Goal: Find specific page/section: Find specific page/section

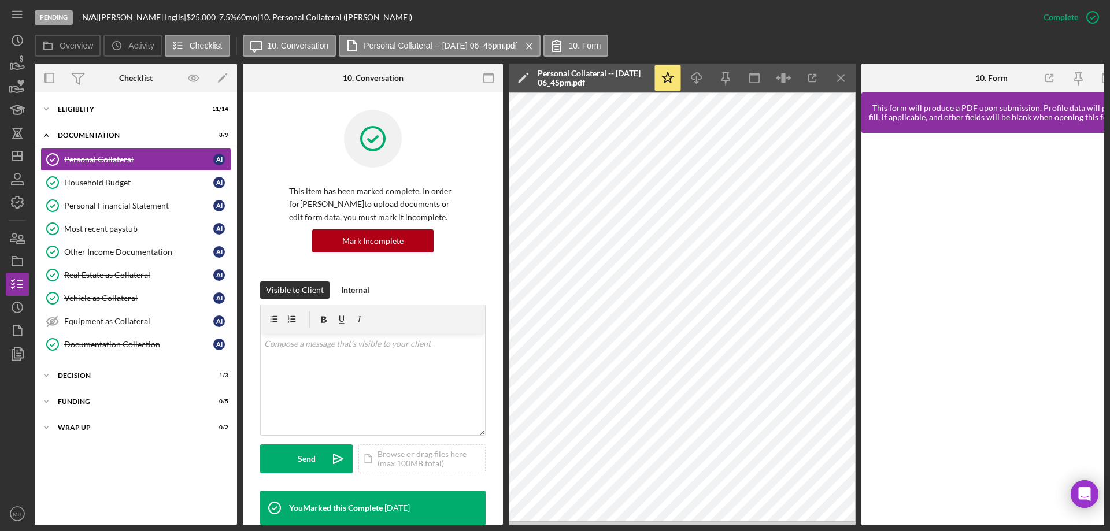
scroll to position [310, 0]
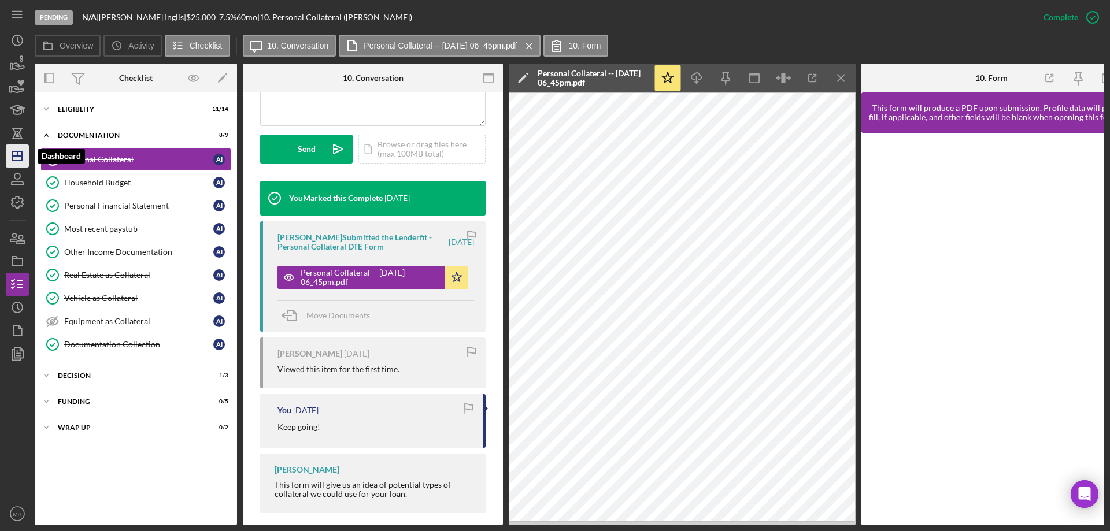
click at [16, 156] on line "button" at bounding box center [17, 156] width 9 height 0
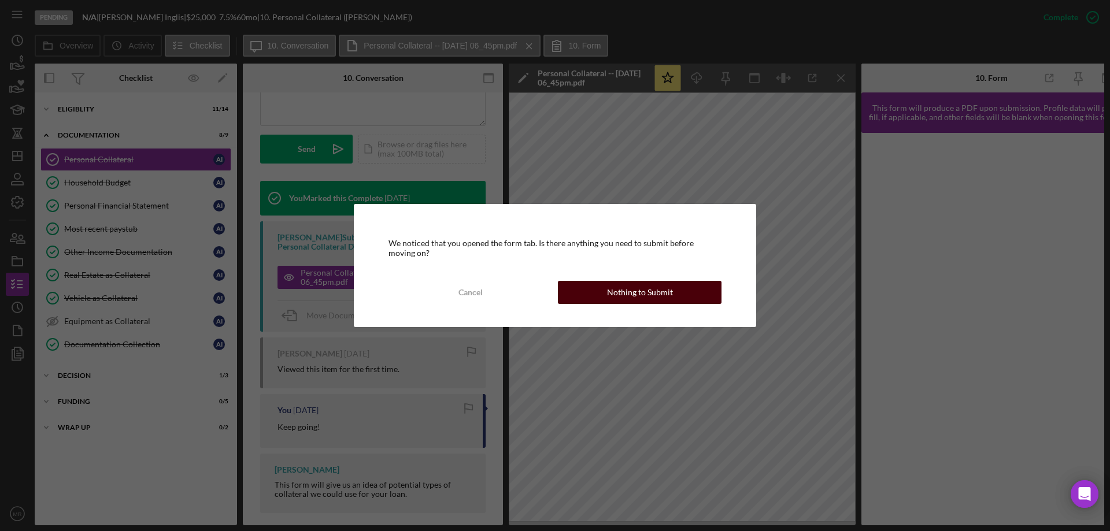
click at [634, 289] on div "Nothing to Submit" at bounding box center [640, 292] width 66 height 23
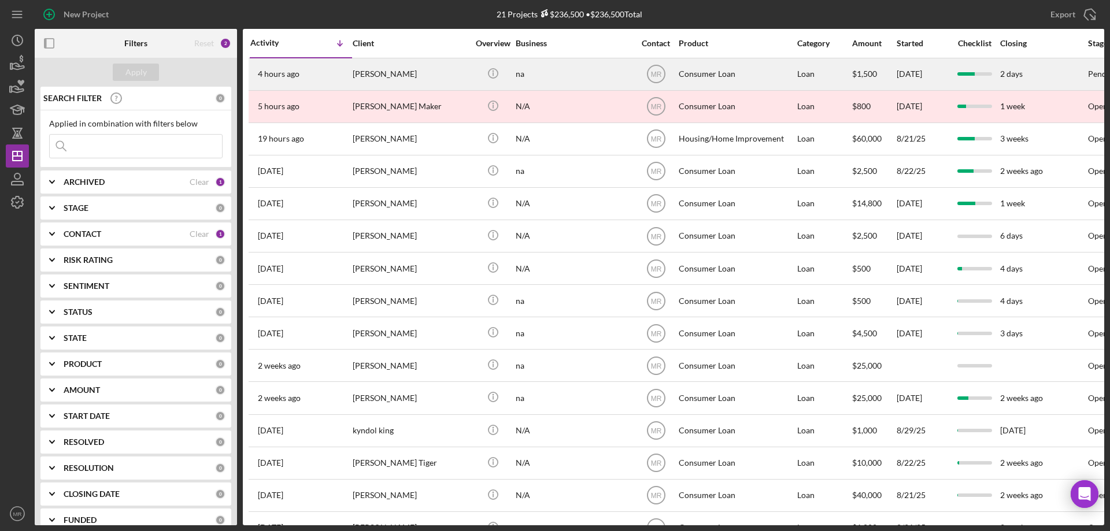
click at [442, 73] on div "[PERSON_NAME]" at bounding box center [411, 74] width 116 height 31
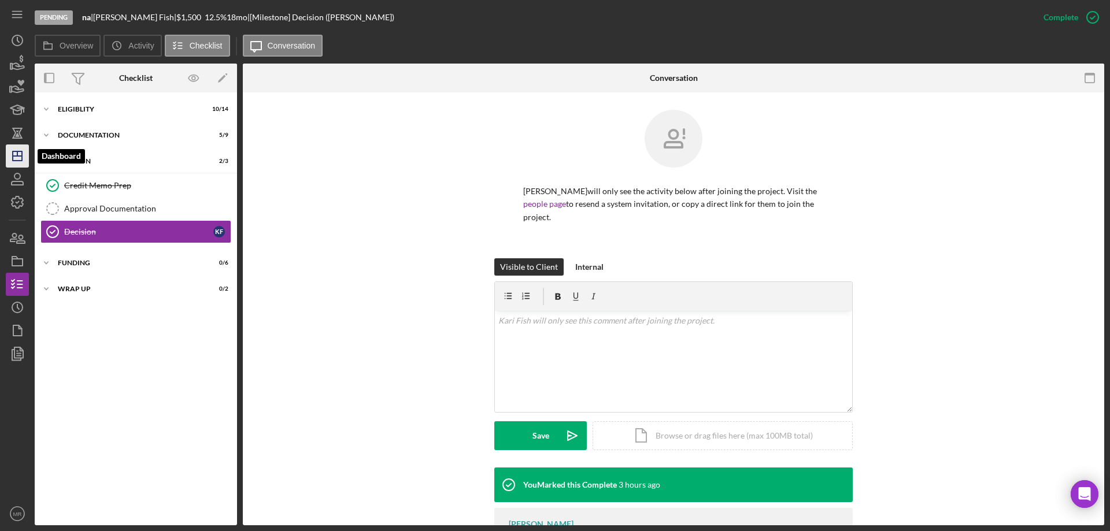
click at [14, 161] on polygon "button" at bounding box center [17, 155] width 9 height 9
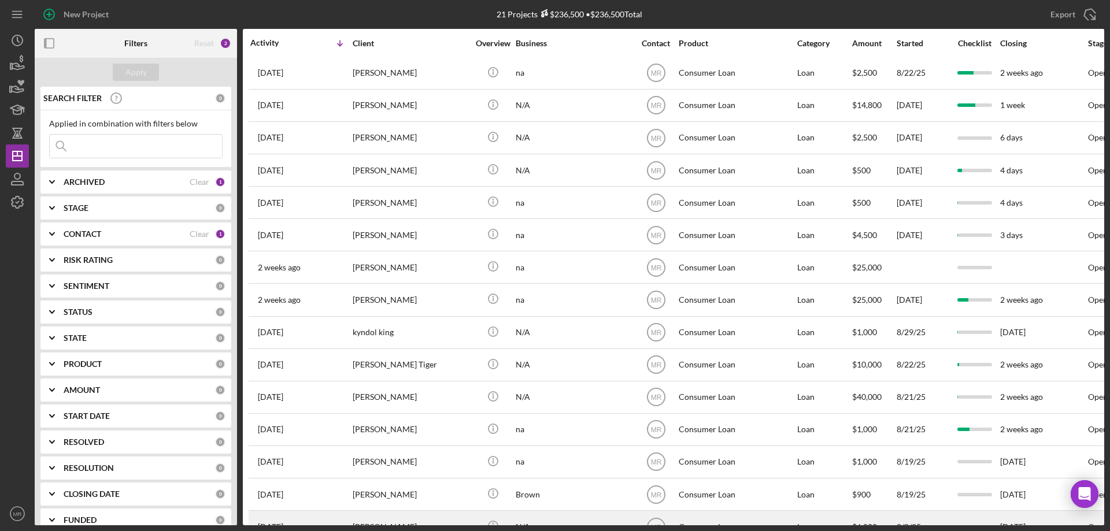
scroll to position [228, 0]
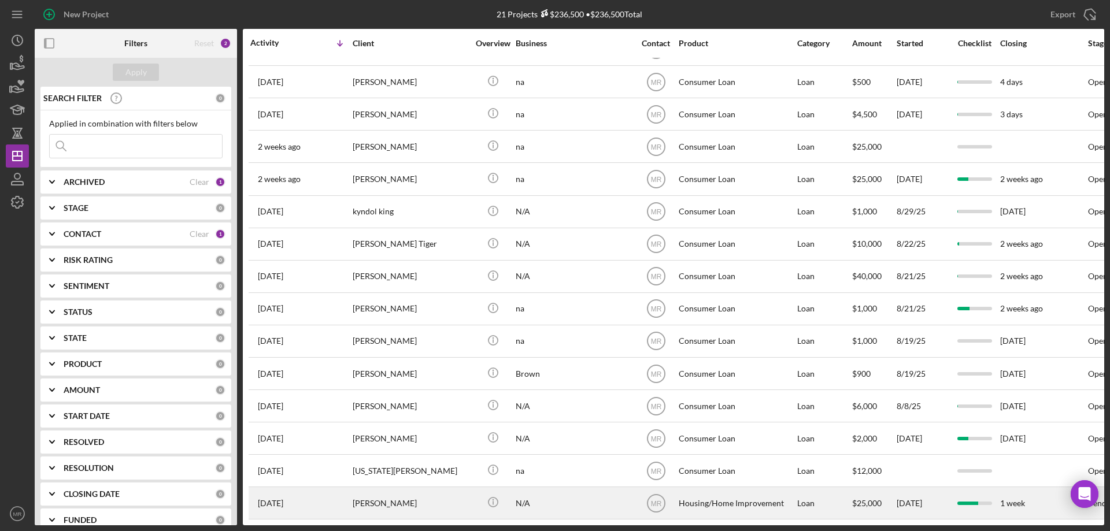
click at [402, 490] on div "[PERSON_NAME]" at bounding box center [411, 503] width 116 height 31
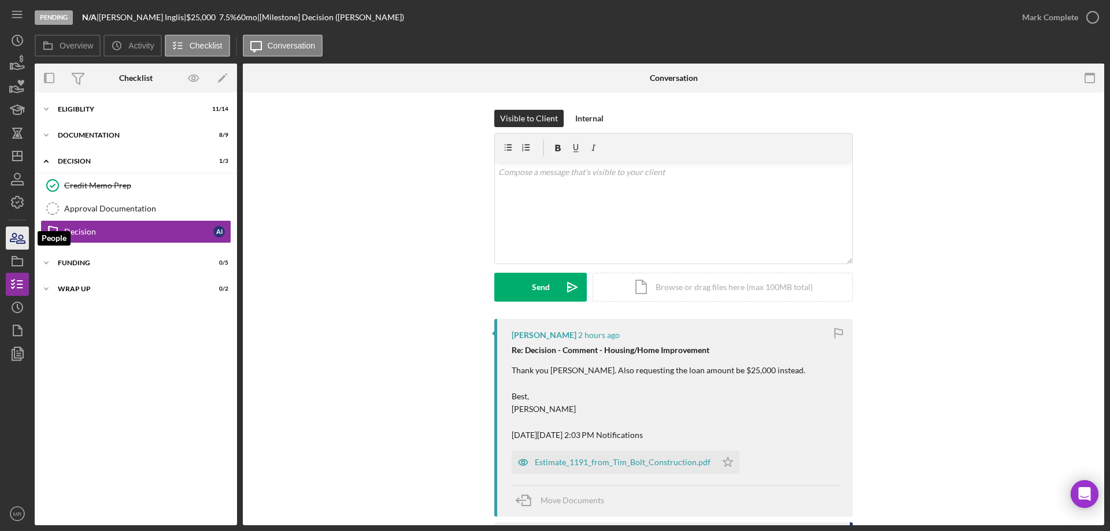
click at [16, 231] on icon "button" at bounding box center [17, 238] width 29 height 29
